Goal: Check status: Check status

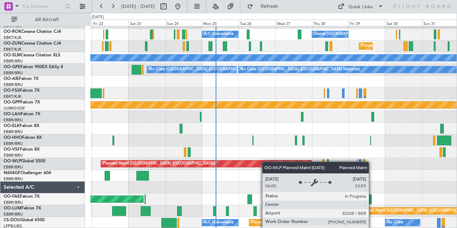
scroll to position [69, 0]
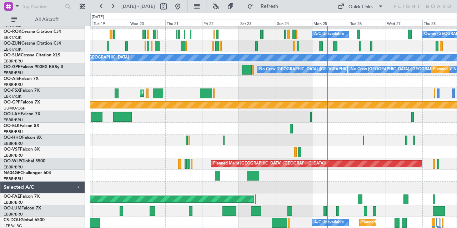
click at [369, 123] on div "Planned Maint [GEOGRAPHIC_DATA] ([GEOGRAPHIC_DATA]) Owner [GEOGRAPHIC_DATA]-[GE…" at bounding box center [273, 93] width 367 height 271
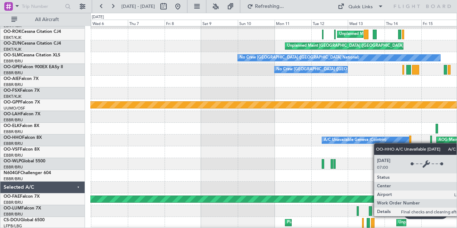
click at [378, 143] on div "Planned Maint [GEOGRAPHIC_DATA] ([GEOGRAPHIC_DATA]) Unplanned Maint [GEOGRAPHIC…" at bounding box center [273, 93] width 367 height 271
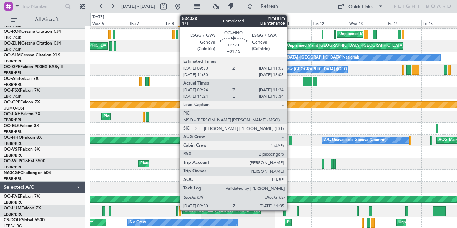
click at [290, 139] on div at bounding box center [290, 141] width 3 height 10
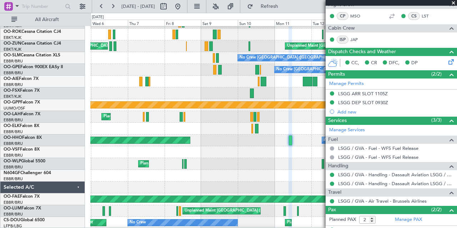
scroll to position [196, 0]
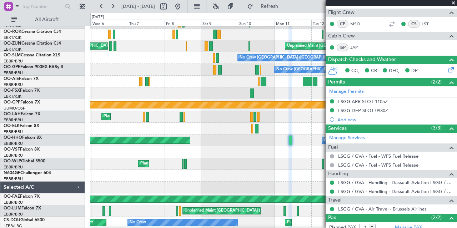
click at [453, 2] on span at bounding box center [453, 3] width 7 height 6
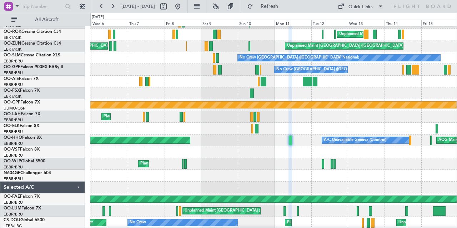
type input "0"
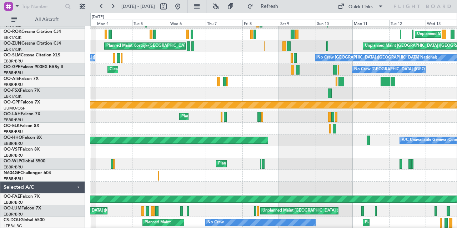
scroll to position [69, 0]
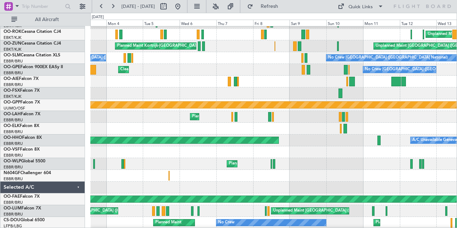
click at [298, 135] on div "A/C Unavailable Geneva (Cointrin) Planned Maint Geneva ([GEOGRAPHIC_DATA]) AOG …" at bounding box center [273, 141] width 367 height 12
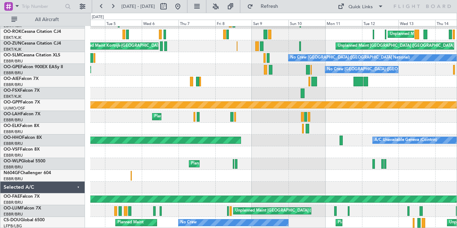
click at [330, 149] on div "Planned Maint [GEOGRAPHIC_DATA] ([GEOGRAPHIC_DATA]) Unplanned Maint [GEOGRAPHIC…" at bounding box center [273, 93] width 367 height 271
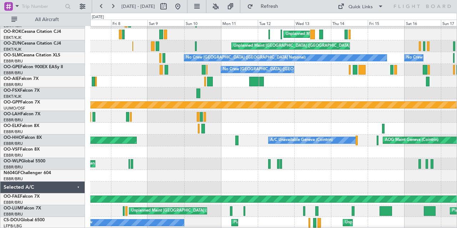
click at [76, 139] on div "Planned Maint [GEOGRAPHIC_DATA] ([GEOGRAPHIC_DATA]) Unplanned Maint [GEOGRAPHIC…" at bounding box center [228, 120] width 457 height 215
click at [323, 127] on div at bounding box center [273, 129] width 367 height 12
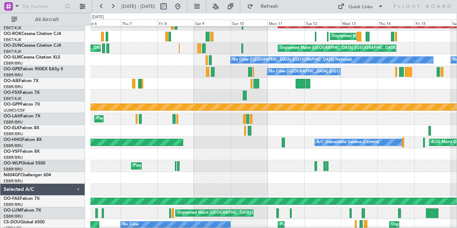
scroll to position [68, 0]
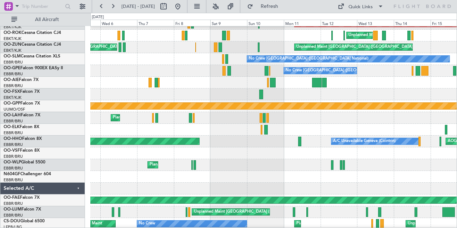
click at [198, 81] on div at bounding box center [273, 83] width 367 height 12
